Goal: Information Seeking & Learning: Learn about a topic

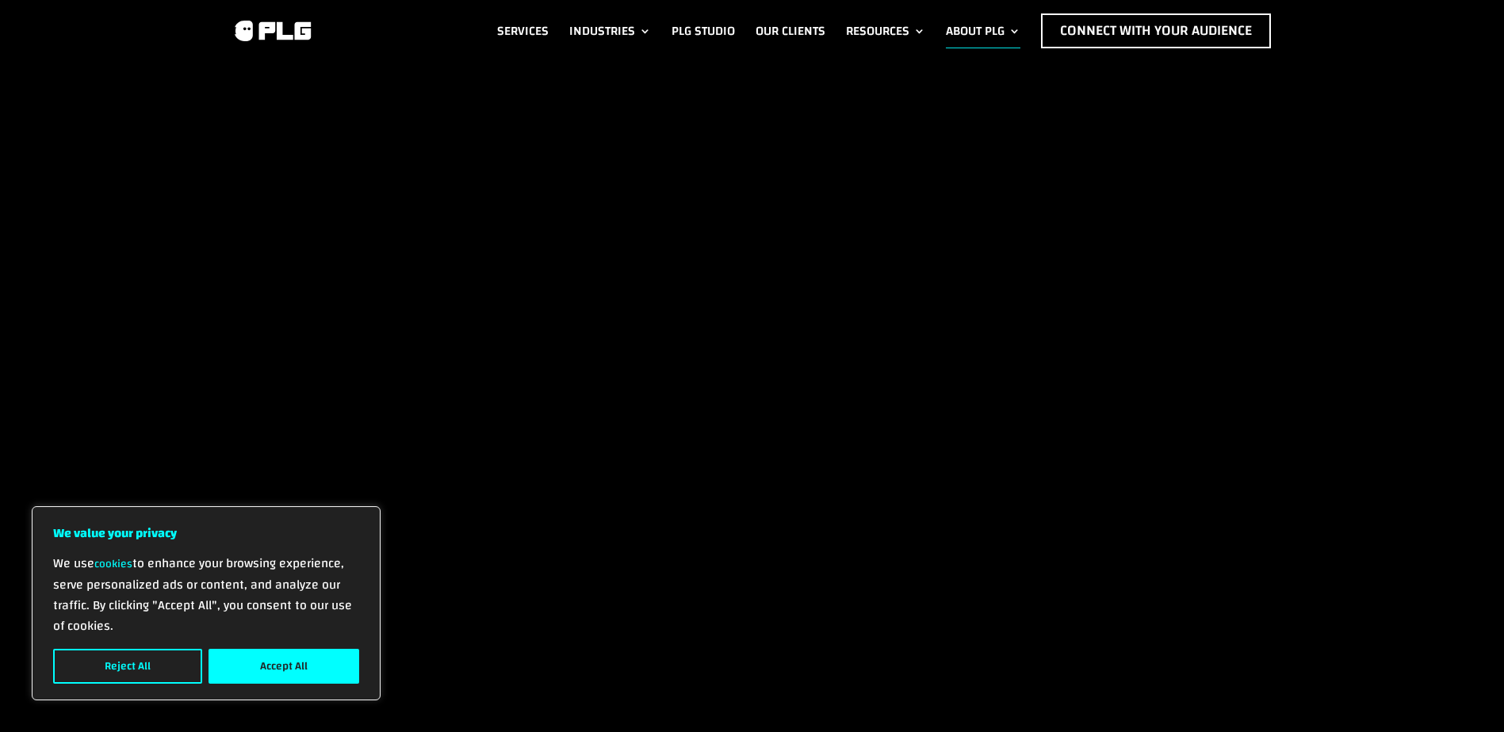
click at [281, 669] on button "Accept All" at bounding box center [283, 666] width 151 height 35
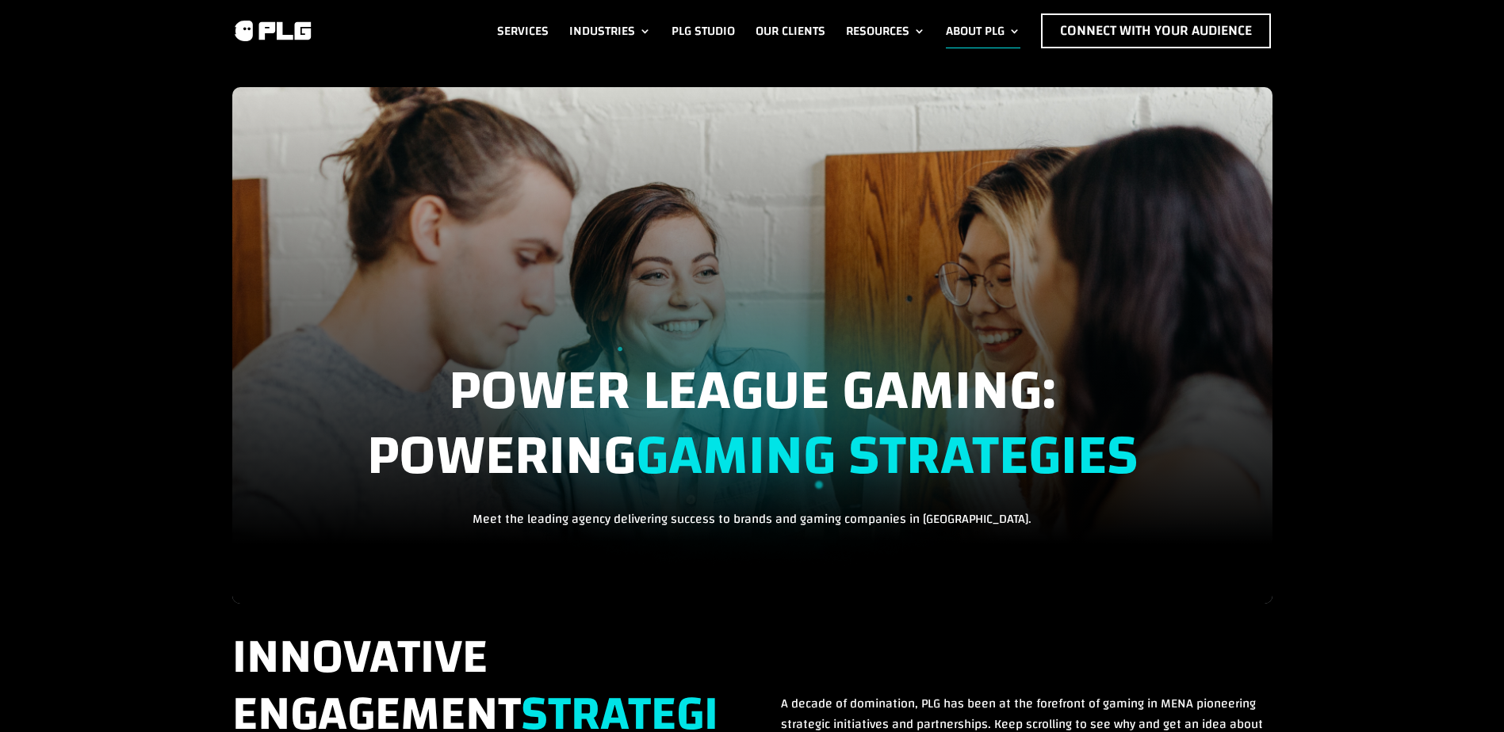
click at [1002, 34] on link "About PLG" at bounding box center [983, 30] width 75 height 35
click at [981, 34] on link "About PLG" at bounding box center [983, 30] width 75 height 35
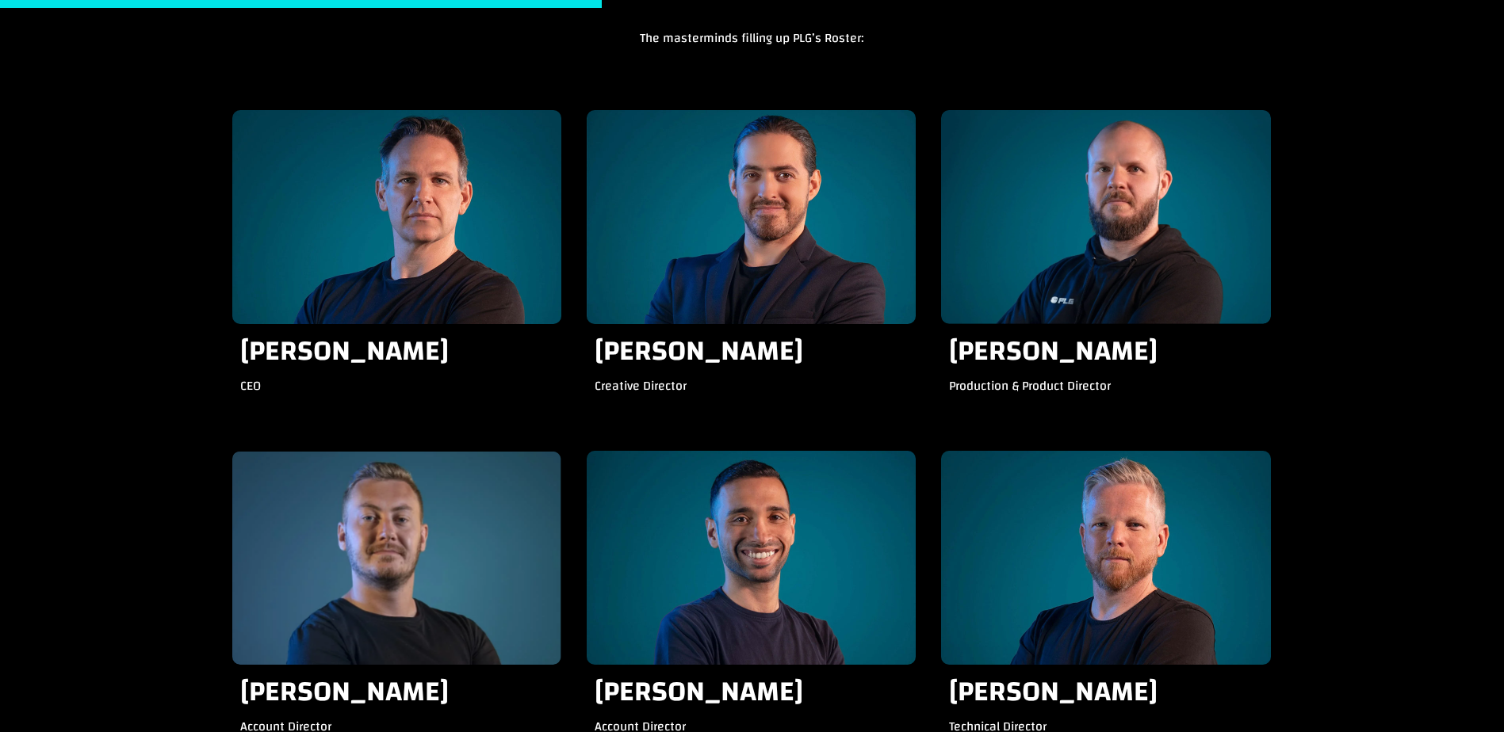
scroll to position [1664, 0]
